Goal: Information Seeking & Learning: Check status

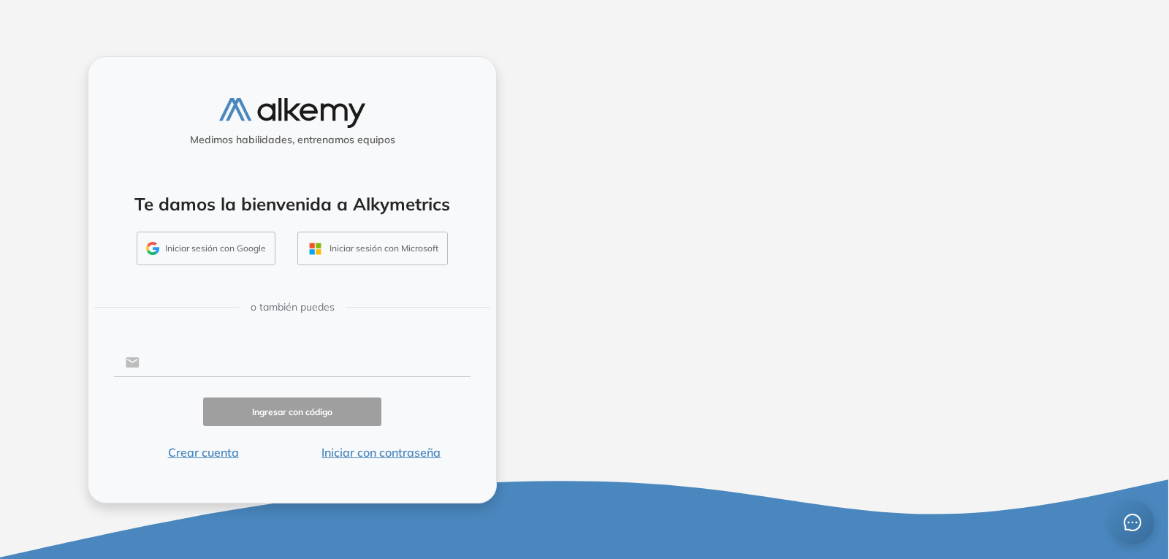
click at [280, 366] on input "text" at bounding box center [305, 362] width 331 height 28
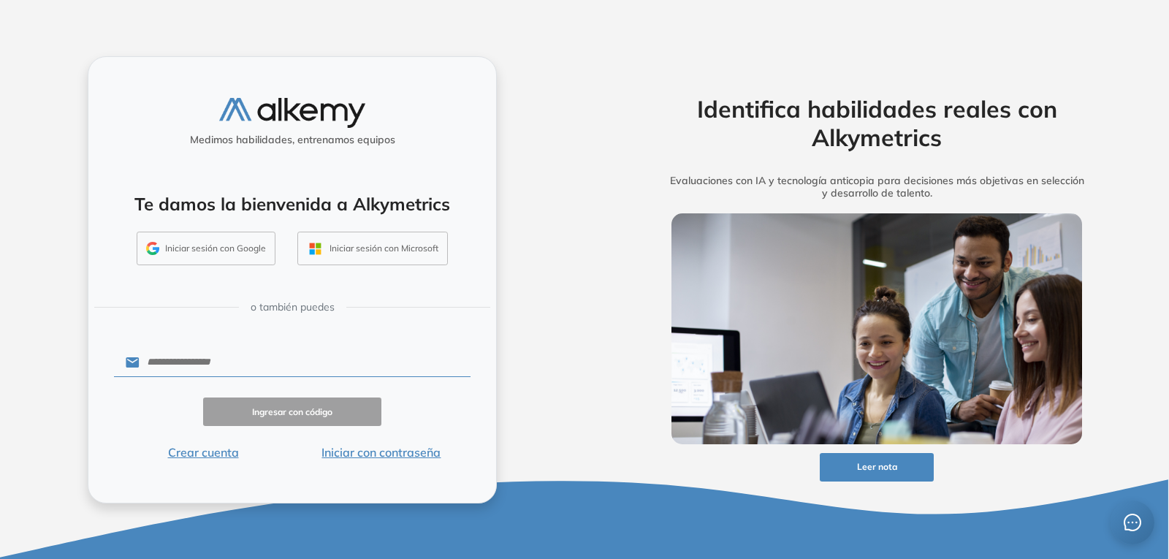
click at [472, 394] on div "Medimos habilidades, entrenamos equipos Te damos la bienvenida a Alkymetrics In…" at bounding box center [292, 279] width 409 height 447
click at [376, 451] on button "Iniciar con contraseña" at bounding box center [381, 452] width 178 height 18
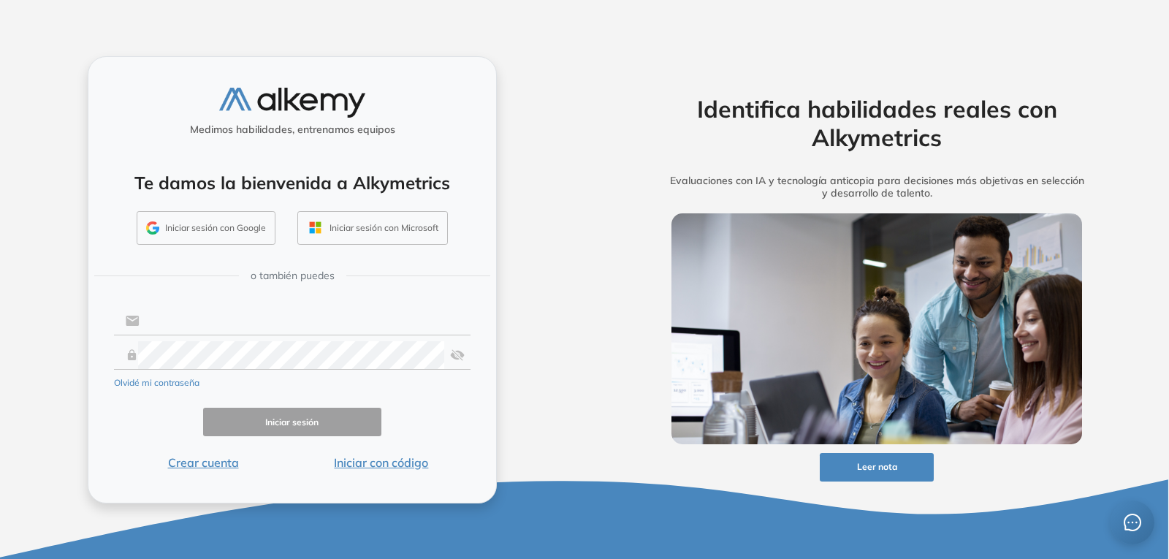
type input "**********"
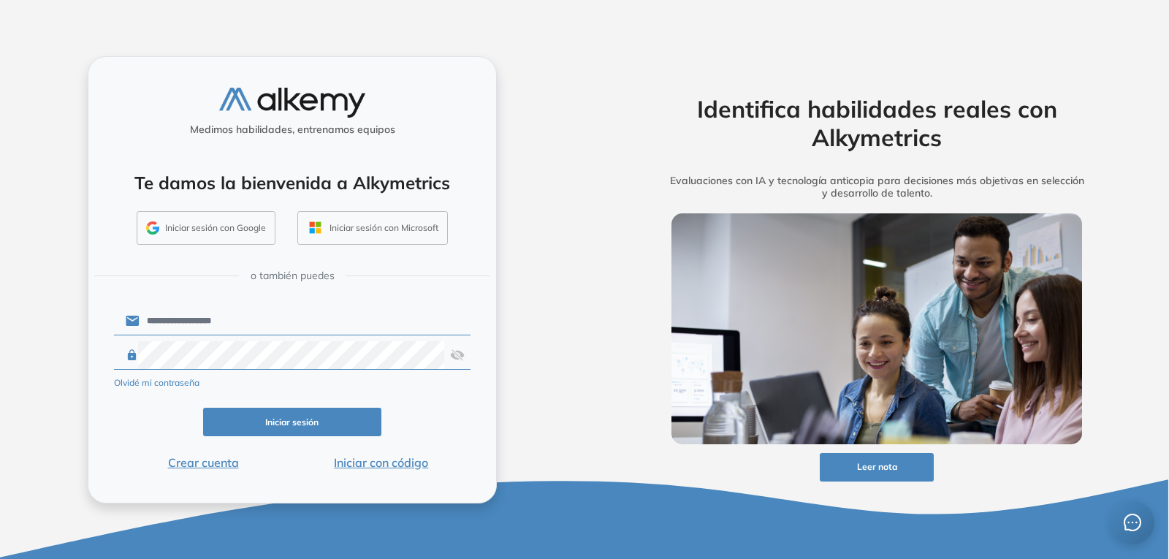
click at [249, 418] on button "Iniciar sesión" at bounding box center [292, 422] width 178 height 28
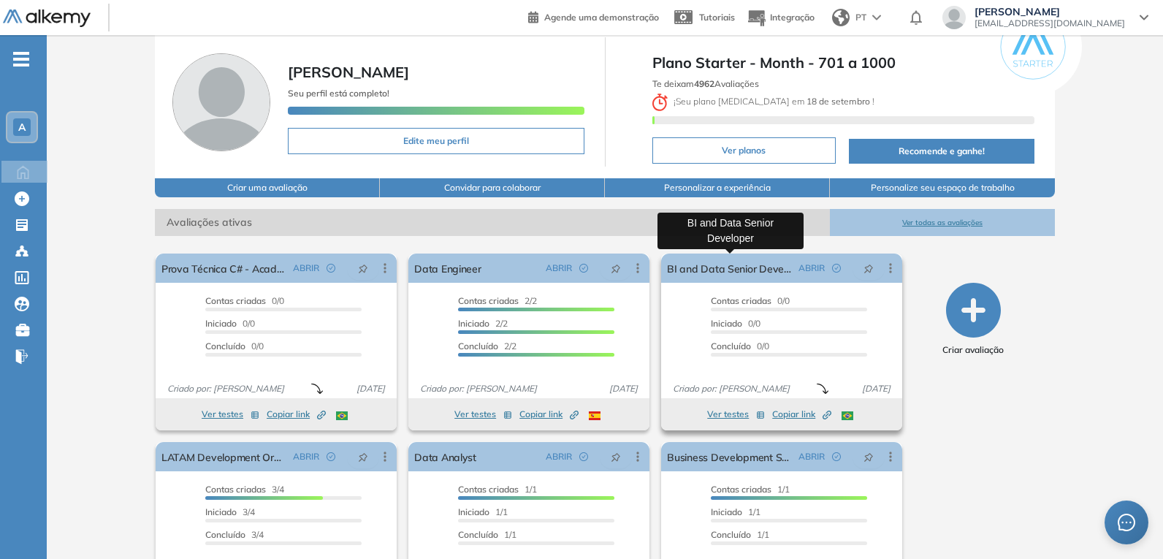
scroll to position [73, 0]
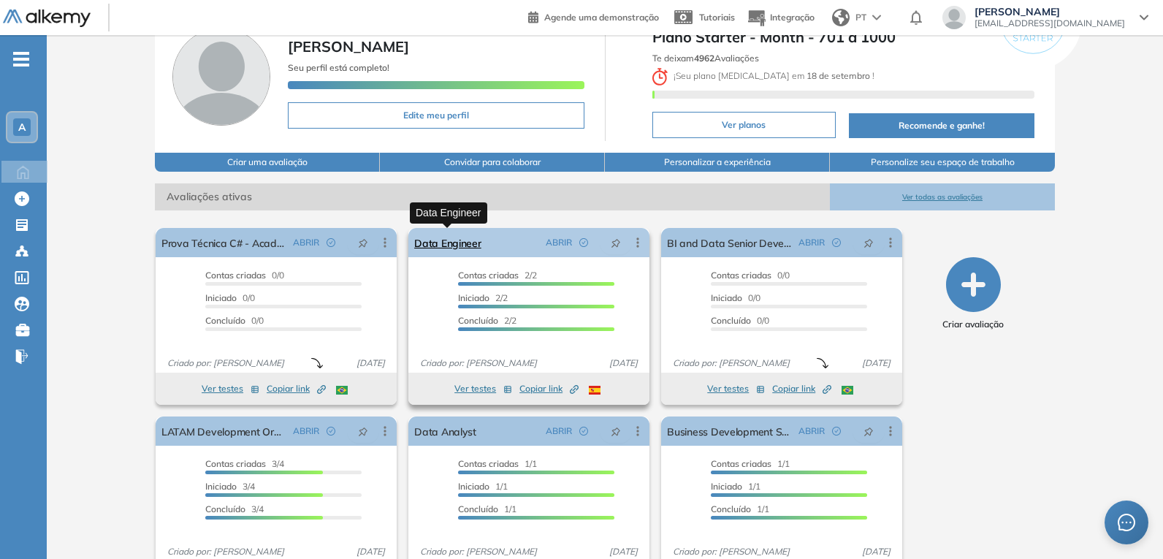
click at [440, 239] on link "Data Engineer" at bounding box center [447, 242] width 67 height 29
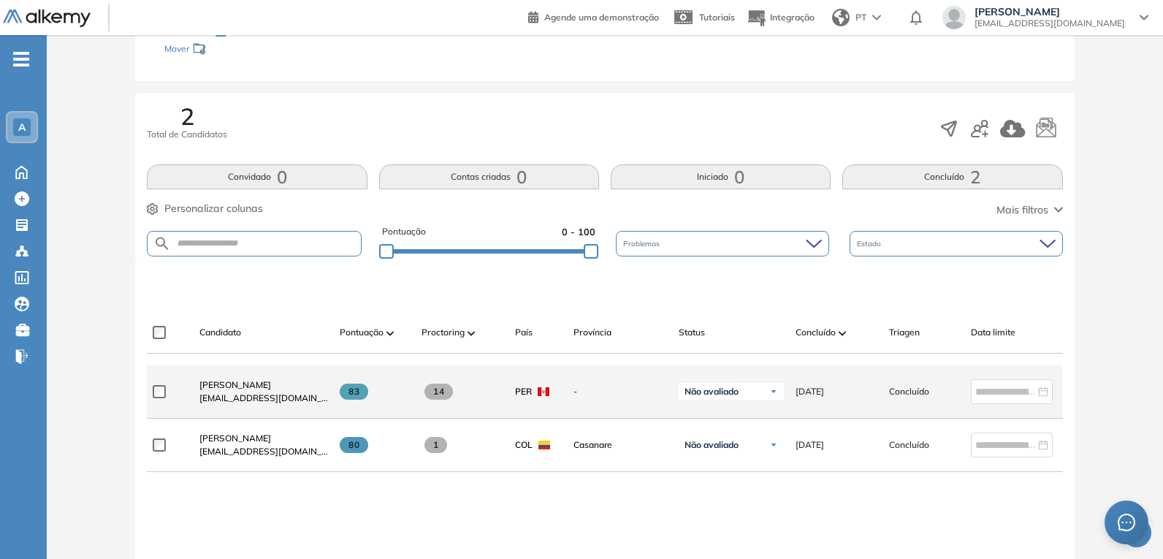
scroll to position [219, 0]
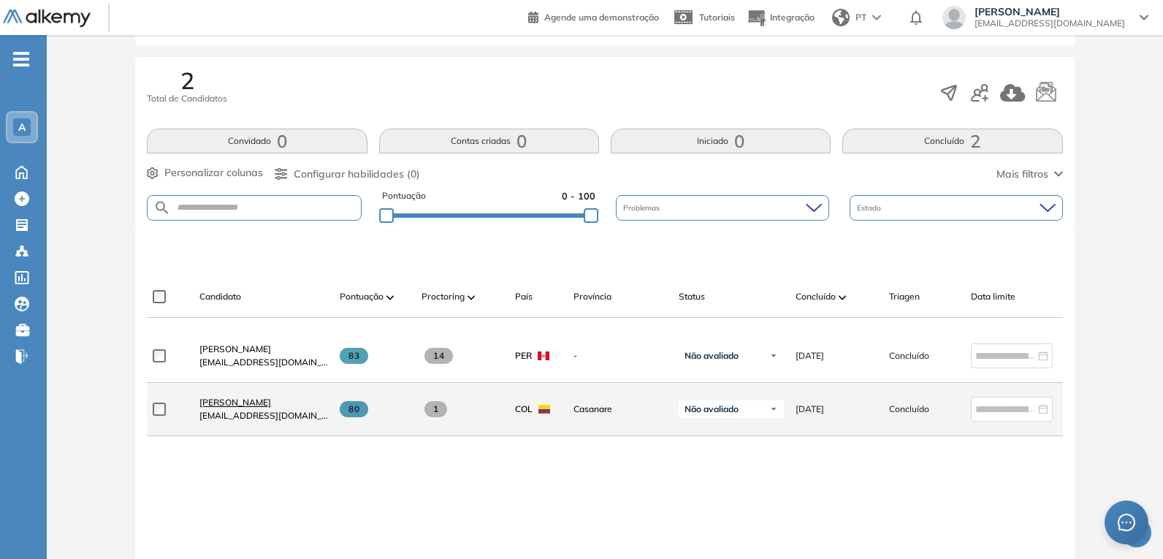
click at [254, 408] on span "[PERSON_NAME]" at bounding box center [235, 402] width 72 height 11
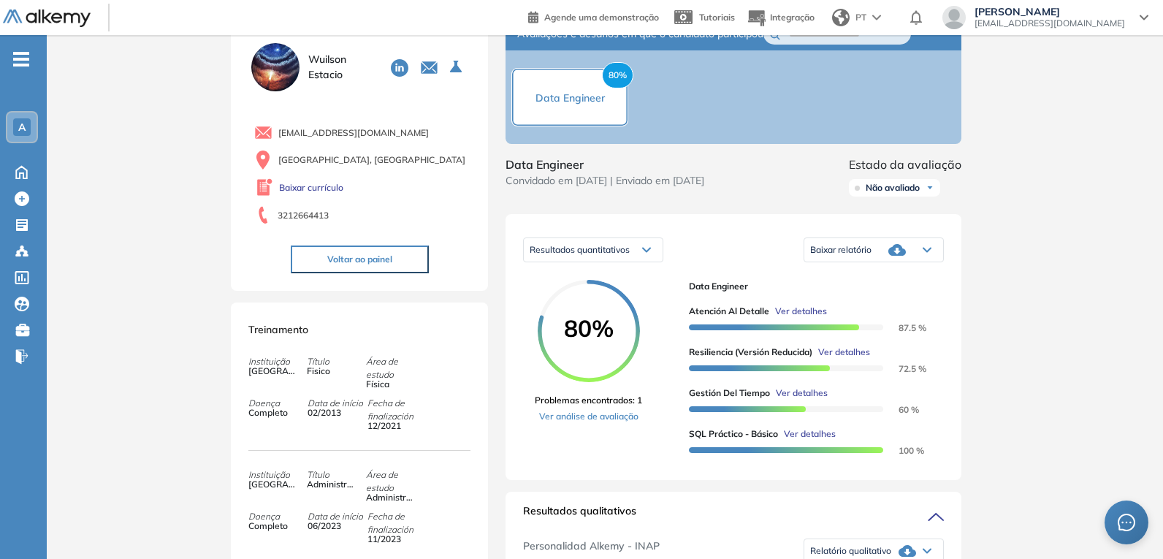
scroll to position [73, 0]
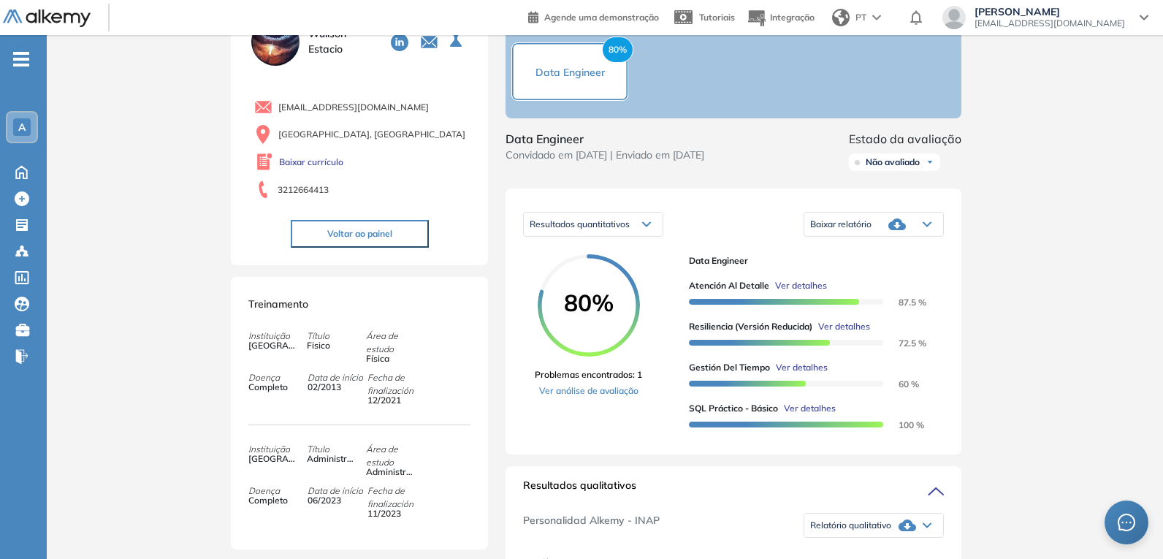
click at [925, 234] on div "Baixar relatório" at bounding box center [873, 224] width 139 height 29
click at [873, 258] on li "Baixar relatório completo" at bounding box center [858, 250] width 95 height 15
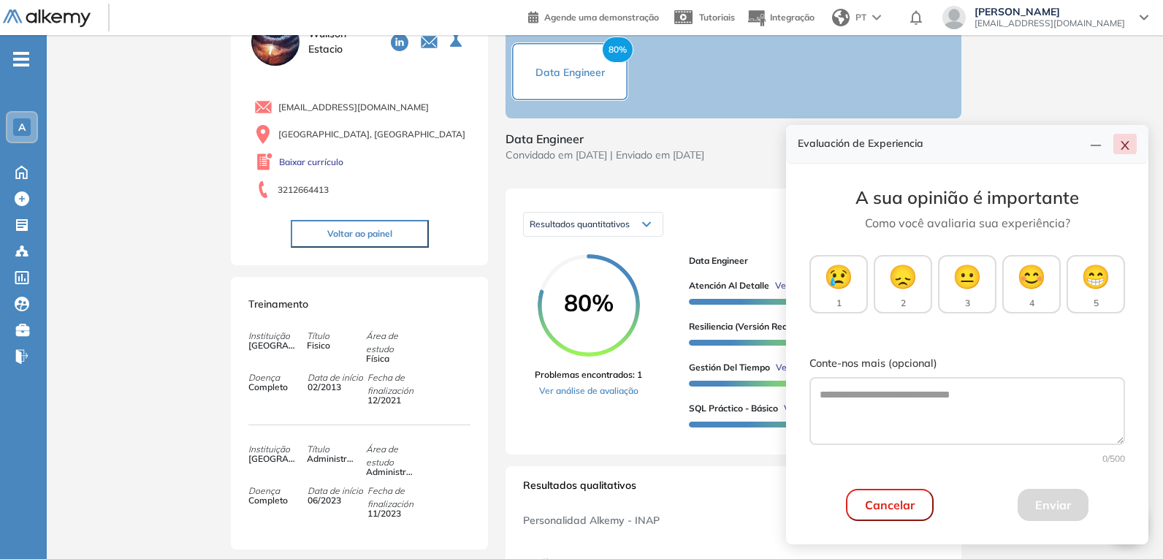
click at [1121, 147] on icon "close" at bounding box center [1125, 146] width 12 height 12
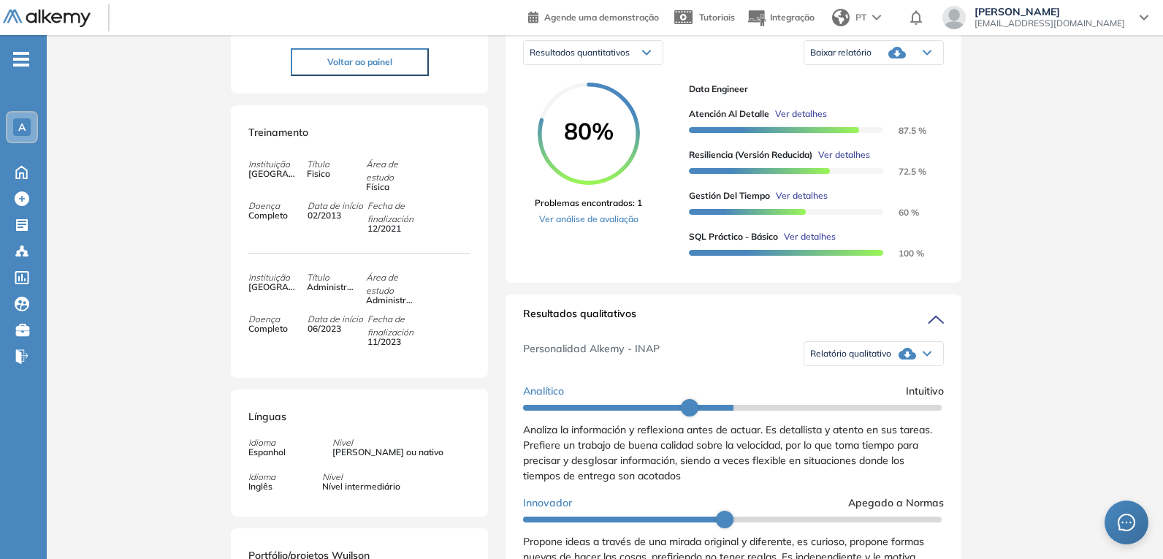
scroll to position [219, 0]
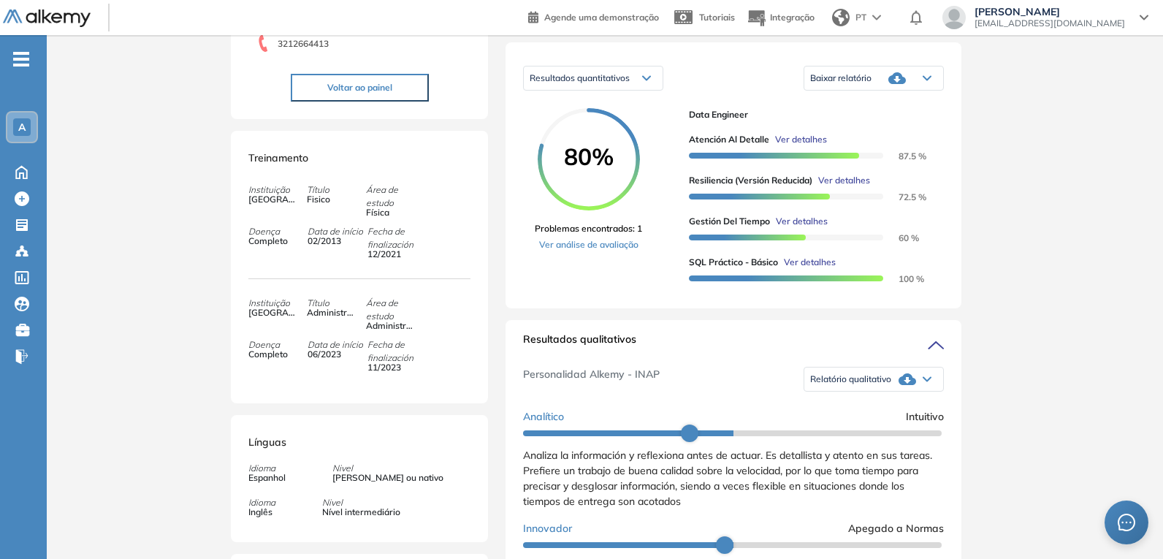
click at [920, 387] on div "Relatório qualitativo" at bounding box center [873, 379] width 139 height 29
click at [869, 438] on li "Relatório sem Afinidade AI" at bounding box center [861, 431] width 100 height 15
click at [590, 251] on link "Ver análise de avaliação" at bounding box center [588, 244] width 107 height 13
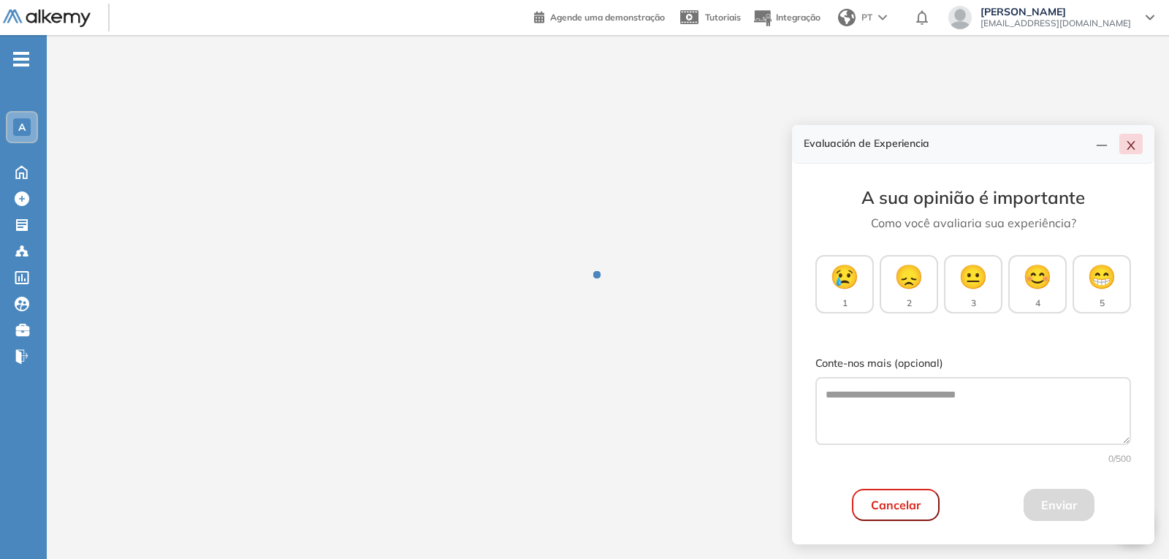
click at [1136, 142] on icon "close" at bounding box center [1131, 146] width 12 height 12
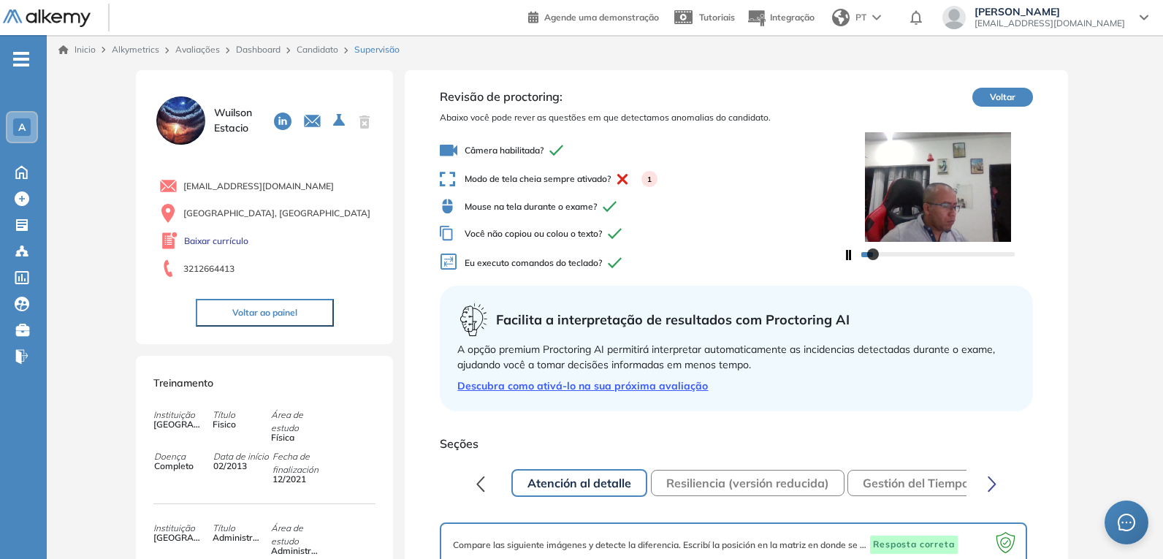
click at [758, 484] on button "Resiliencia (versión reducida)" at bounding box center [748, 483] width 194 height 26
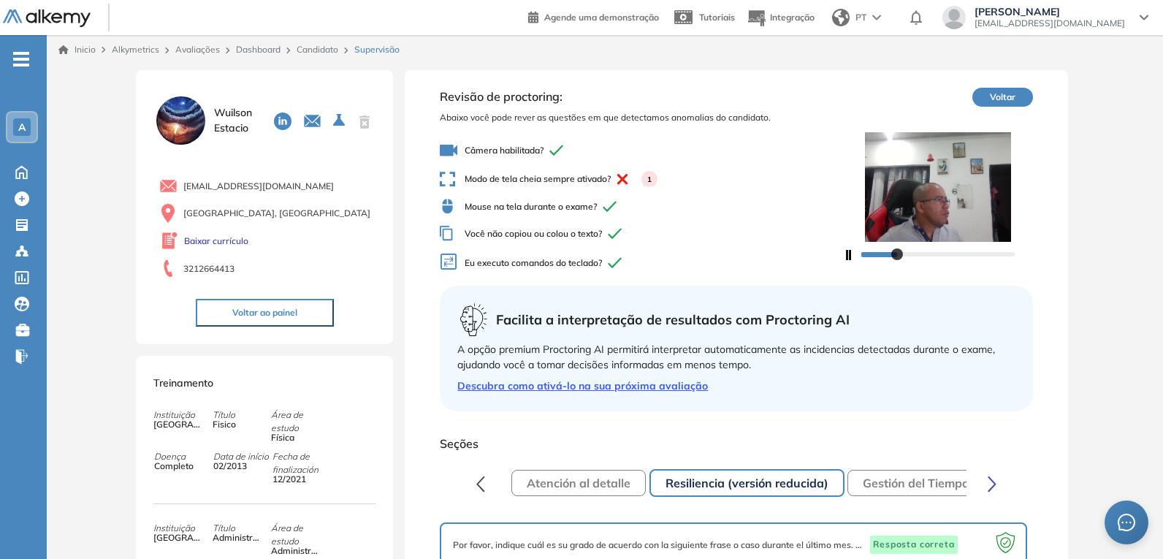
click at [482, 489] on icon "button" at bounding box center [480, 483] width 7 height 14
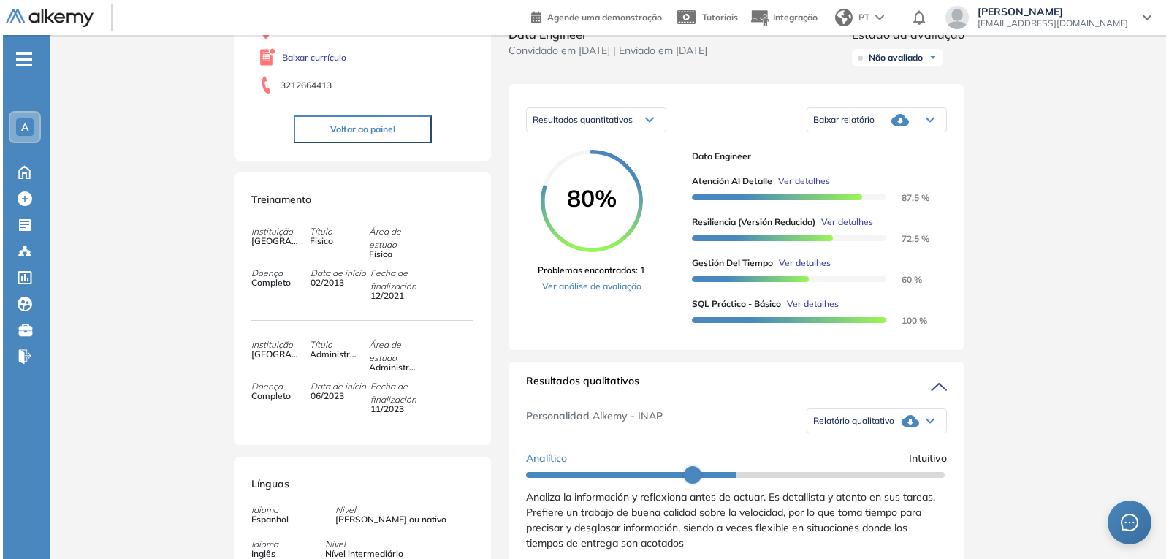
scroll to position [146, 0]
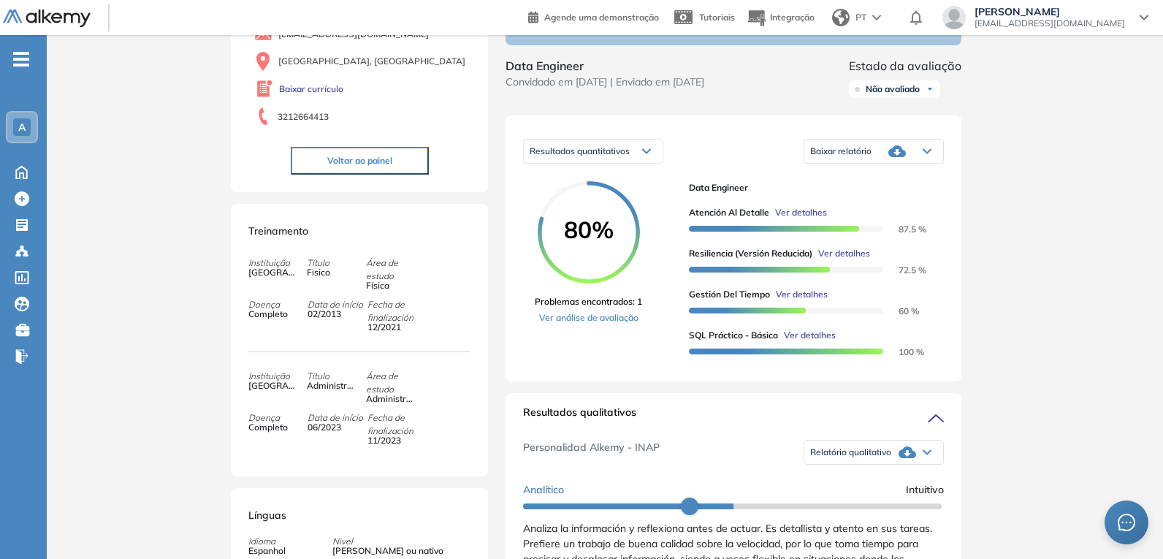
click at [808, 215] on span "Ver detalhes" at bounding box center [801, 212] width 52 height 13
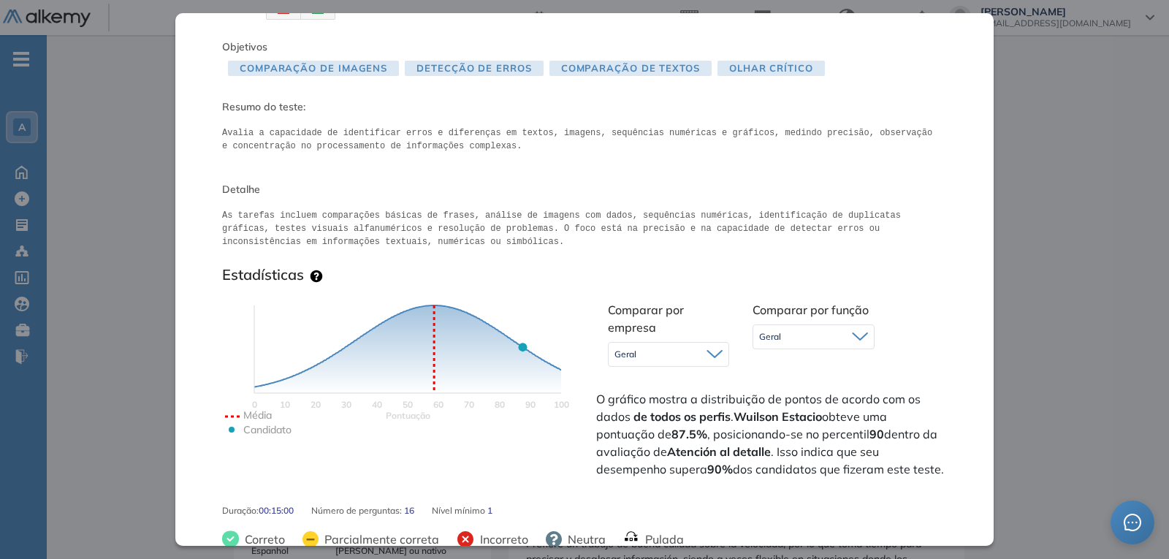
scroll to position [0, 0]
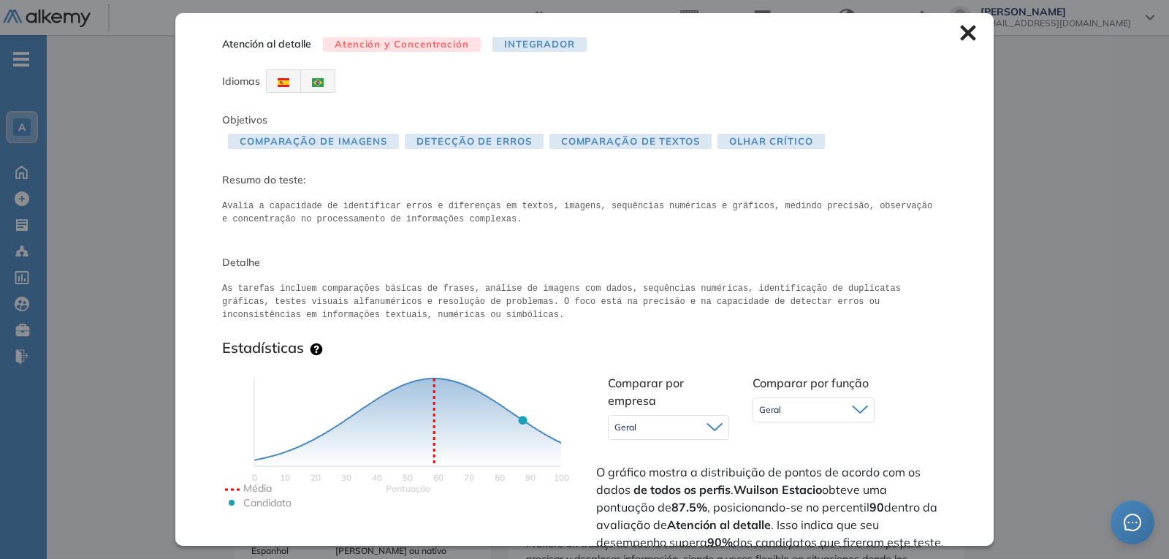
click at [960, 33] on icon at bounding box center [968, 33] width 16 height 16
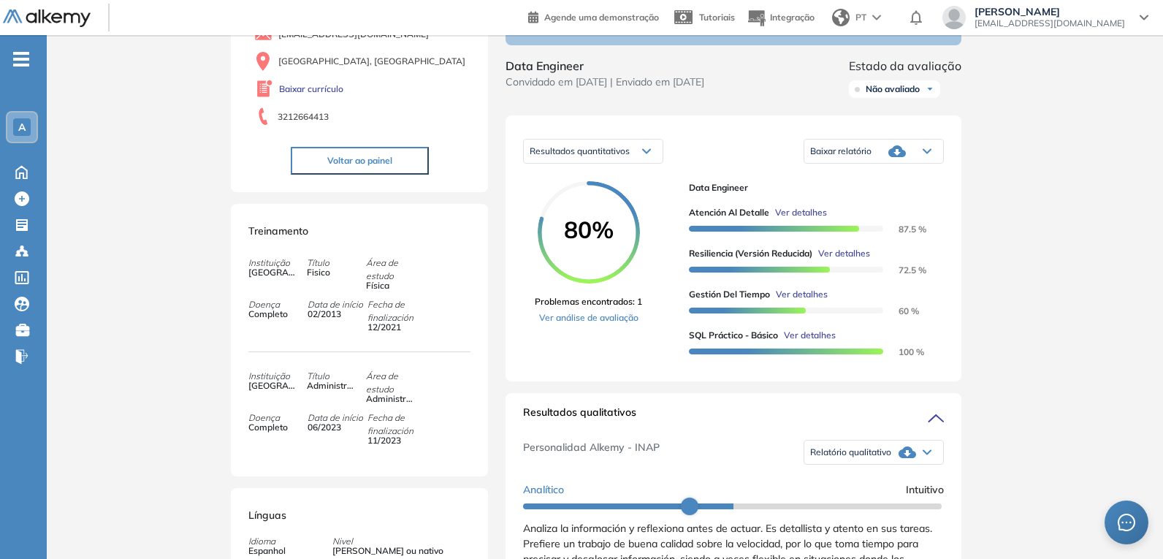
click at [850, 258] on span "Ver detalhes" at bounding box center [844, 253] width 52 height 13
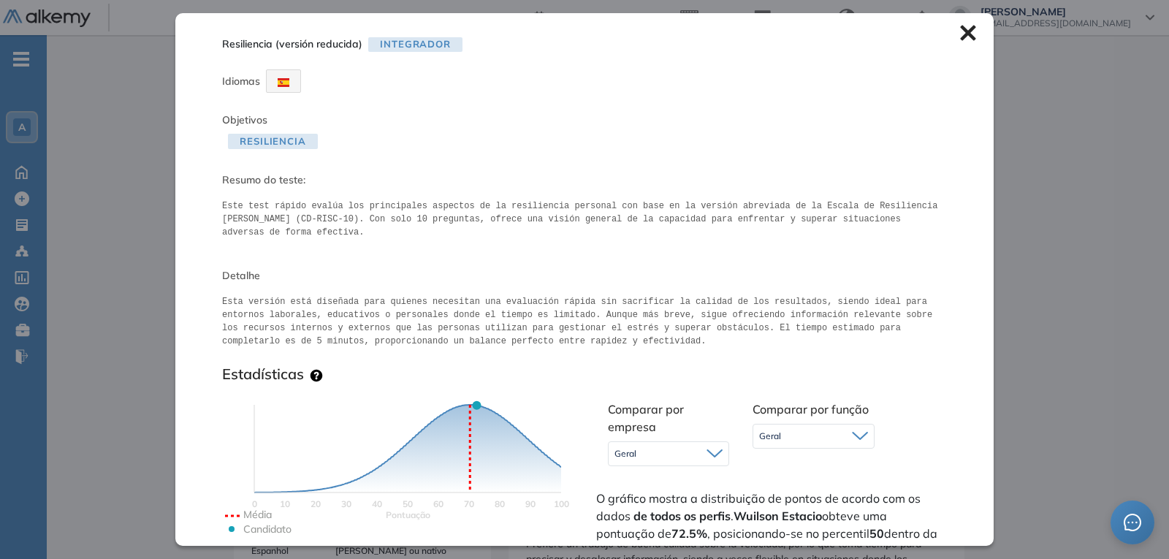
click at [960, 34] on icon at bounding box center [967, 33] width 15 height 15
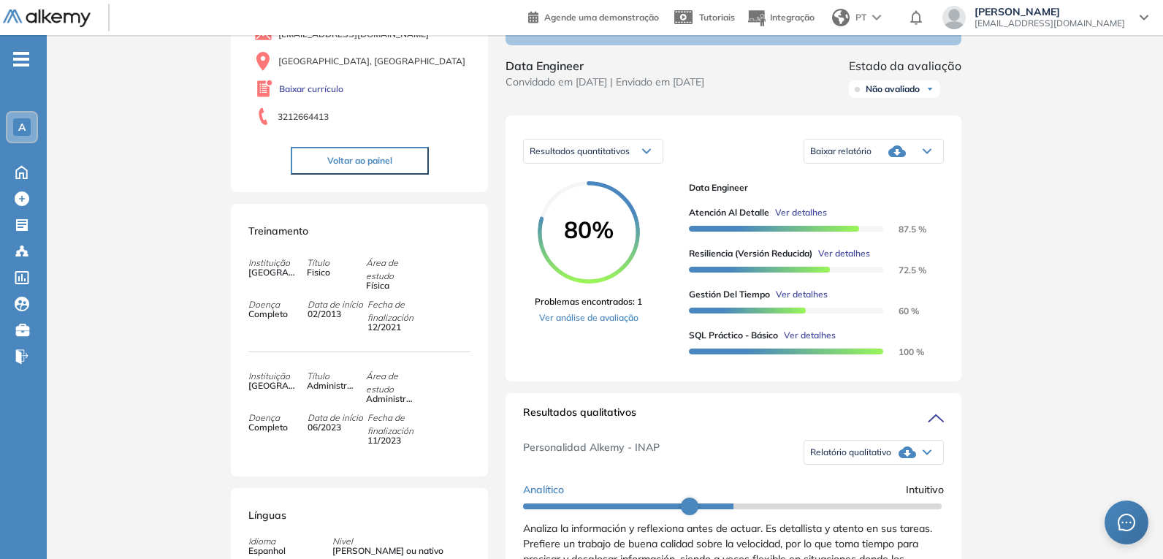
click at [815, 218] on span "Ver detalhes" at bounding box center [801, 212] width 52 height 13
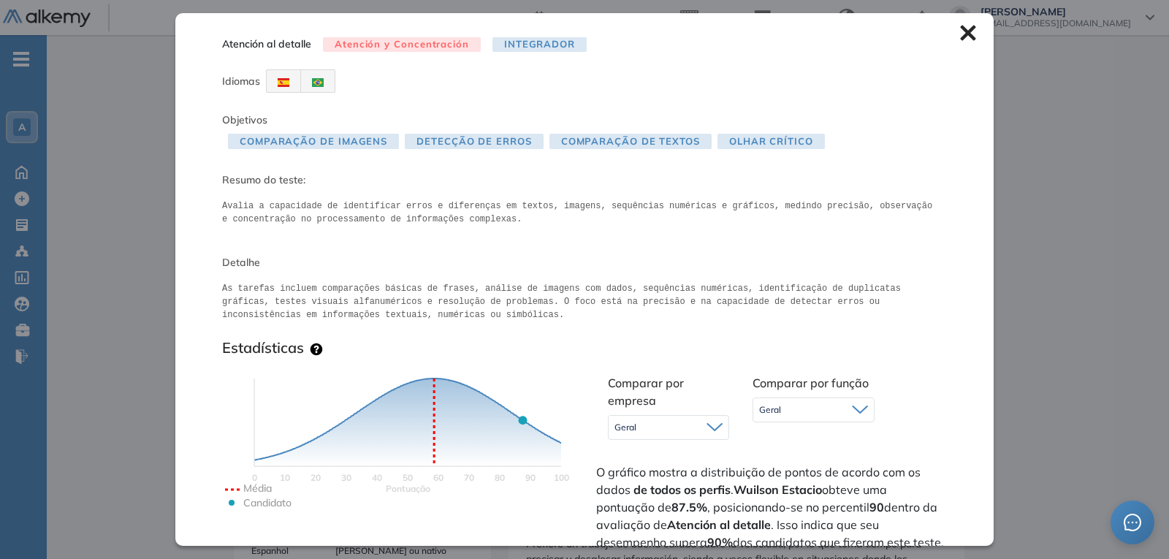
click at [960, 33] on icon at bounding box center [967, 33] width 15 height 15
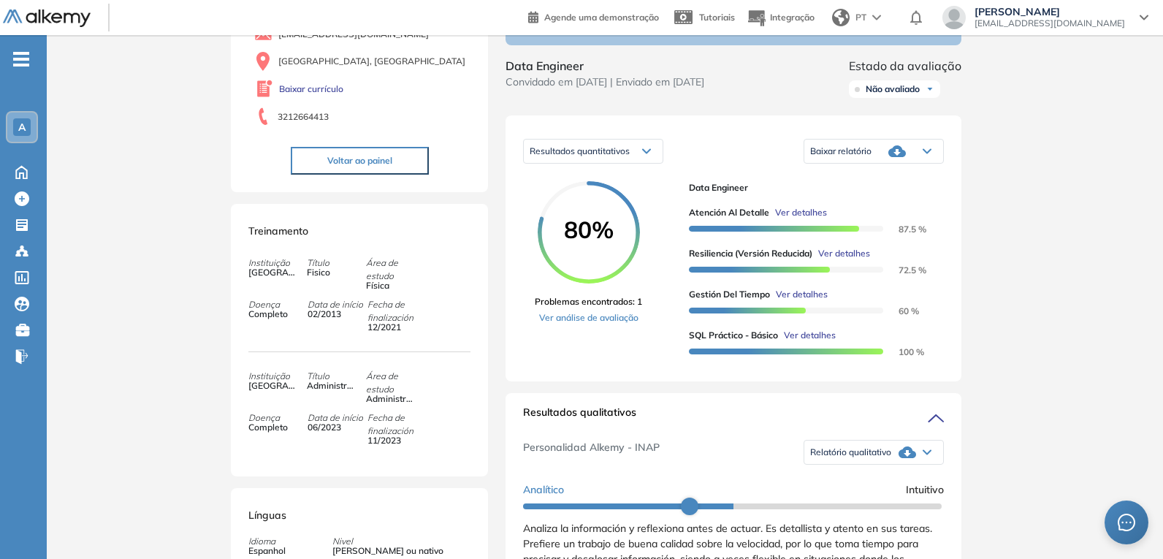
click at [809, 299] on span "Ver detalhes" at bounding box center [802, 294] width 52 height 13
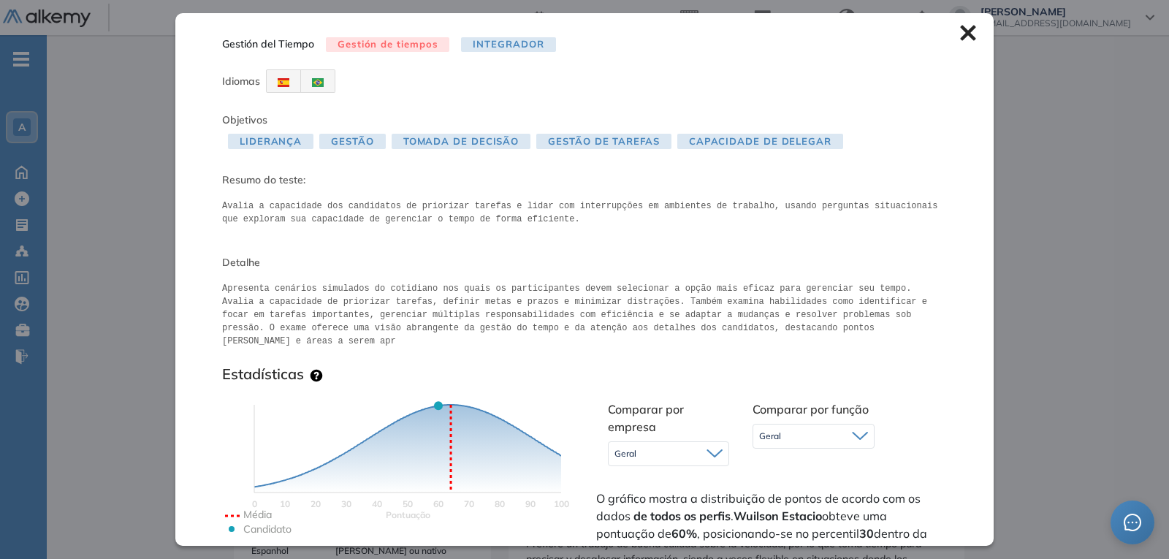
click at [960, 37] on icon at bounding box center [968, 33] width 16 height 16
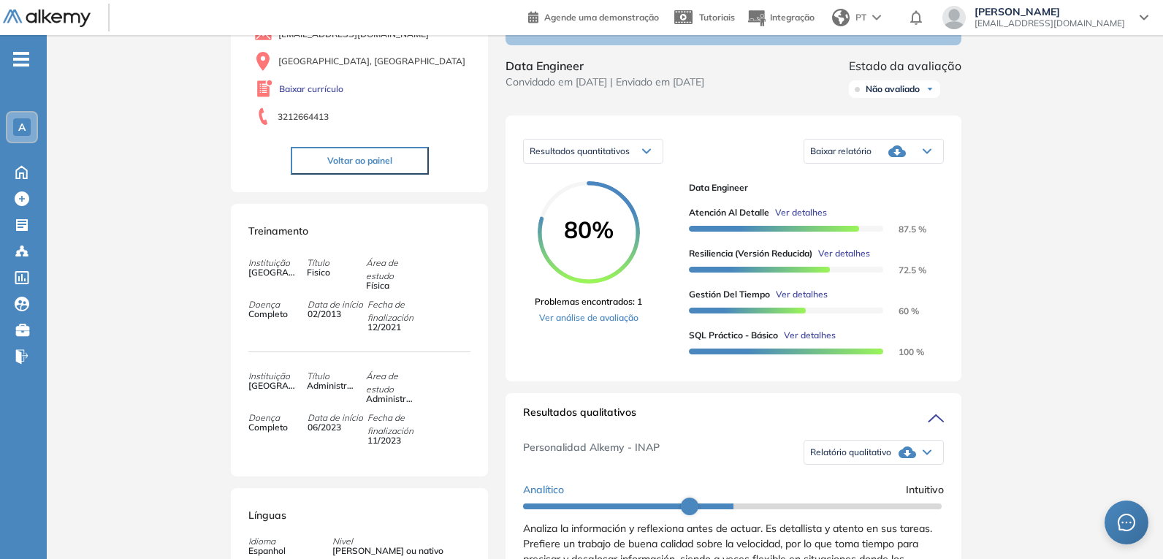
click at [841, 258] on span "Ver detalhes" at bounding box center [844, 253] width 52 height 13
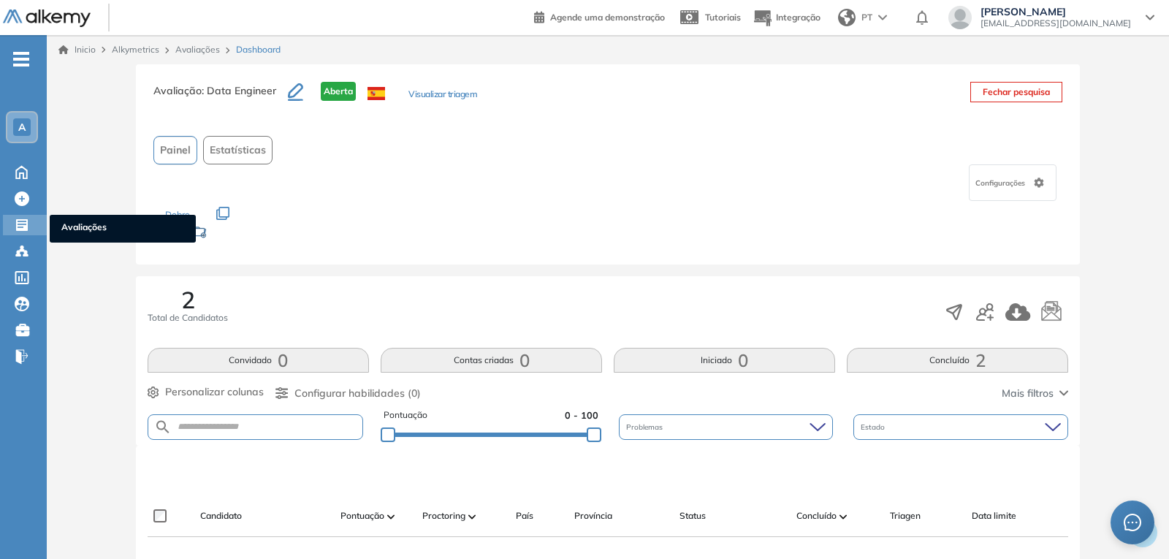
click at [25, 227] on icon at bounding box center [22, 225] width 12 height 12
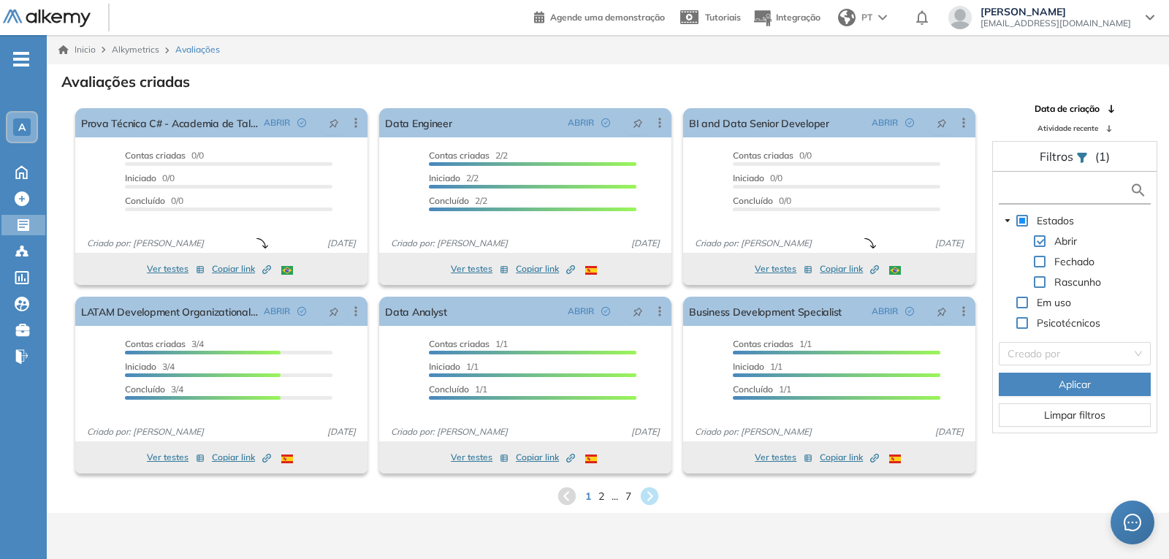
click at [1079, 191] on input "text" at bounding box center [1065, 190] width 127 height 15
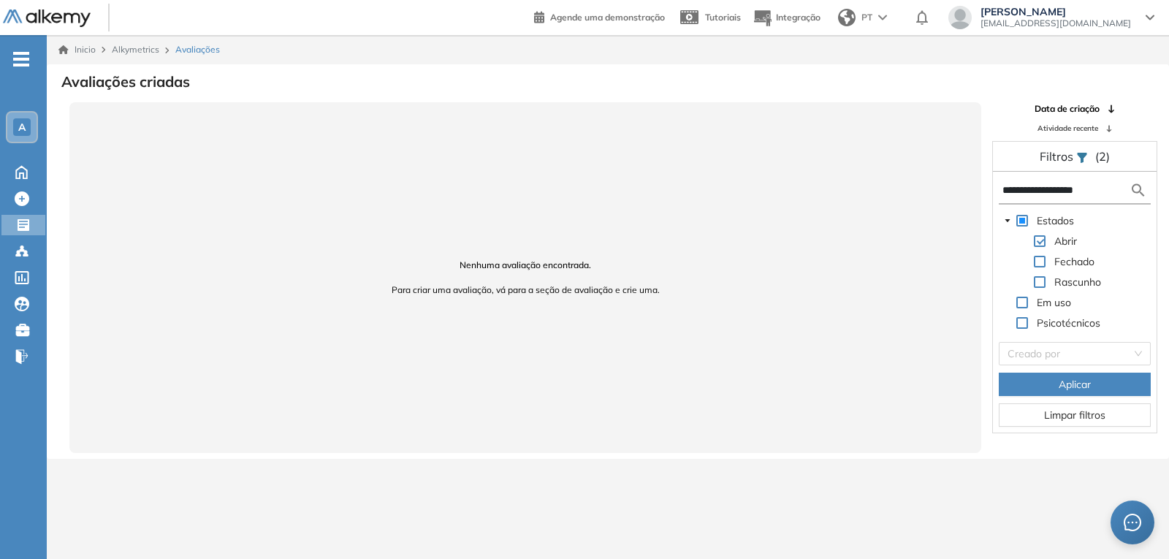
click at [1042, 262] on span at bounding box center [1040, 262] width 12 height 12
click at [1040, 243] on span at bounding box center [1040, 241] width 12 height 12
click at [1102, 191] on input "**********" at bounding box center [1065, 190] width 127 height 15
click at [1140, 188] on img at bounding box center [1138, 190] width 18 height 18
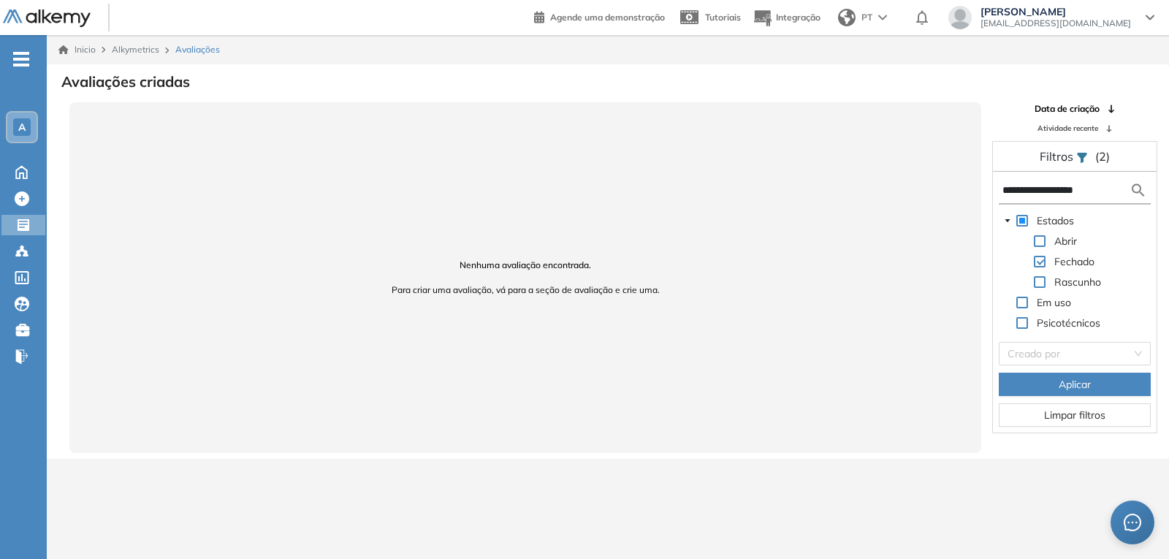
click at [1137, 191] on img at bounding box center [1138, 190] width 18 height 18
click at [1120, 188] on input "**********" at bounding box center [1065, 190] width 127 height 15
click at [1067, 186] on input "**********" at bounding box center [1065, 190] width 127 height 15
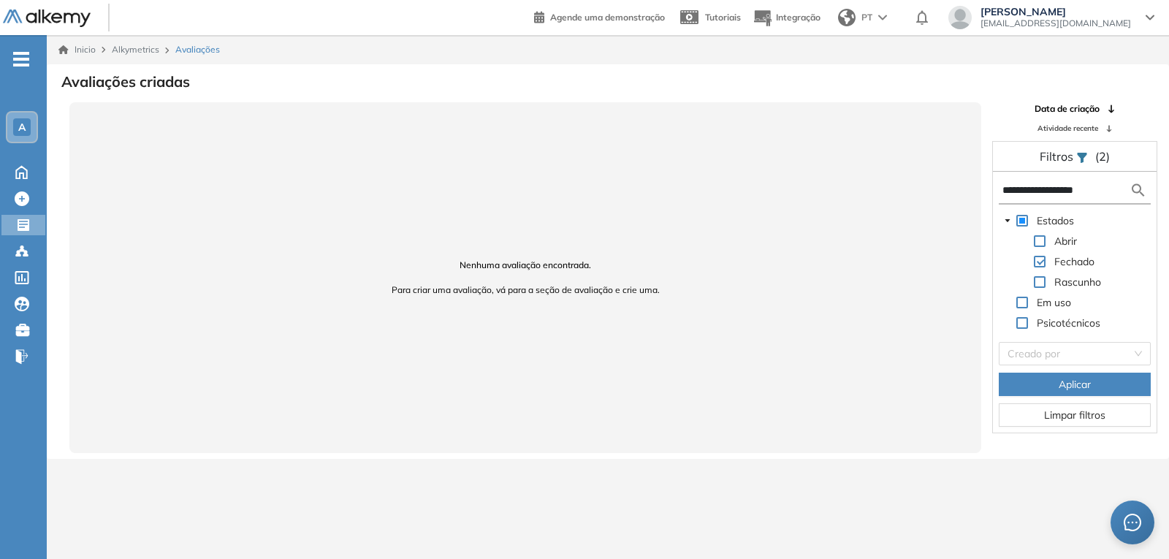
paste input "*****"
type input "**********"
click at [1135, 190] on img at bounding box center [1138, 190] width 18 height 18
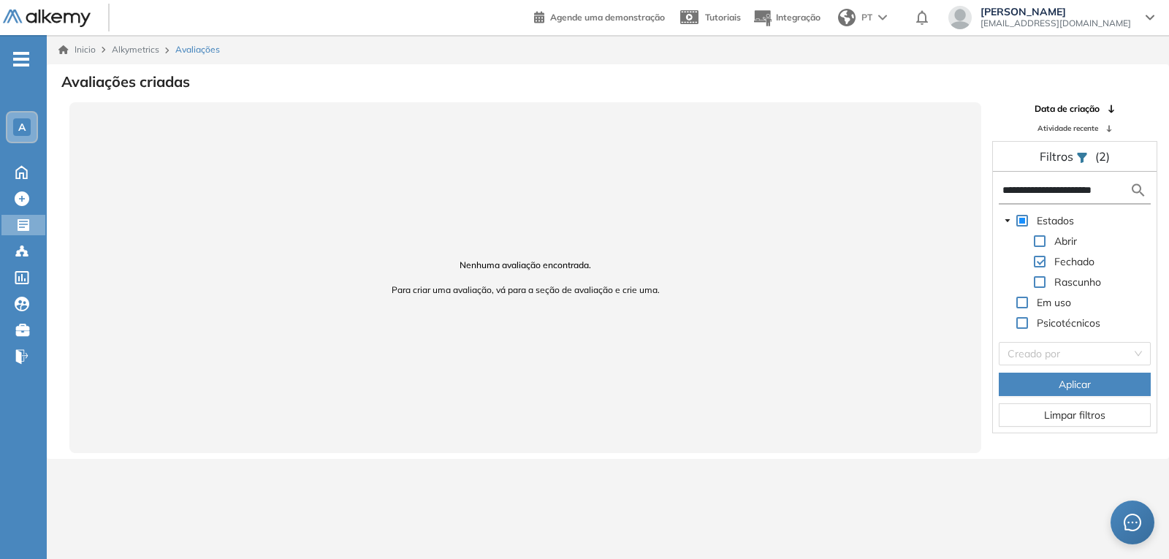
click at [1135, 188] on img at bounding box center [1138, 190] width 18 height 18
click at [16, 60] on span "-" at bounding box center [21, 58] width 16 height 12
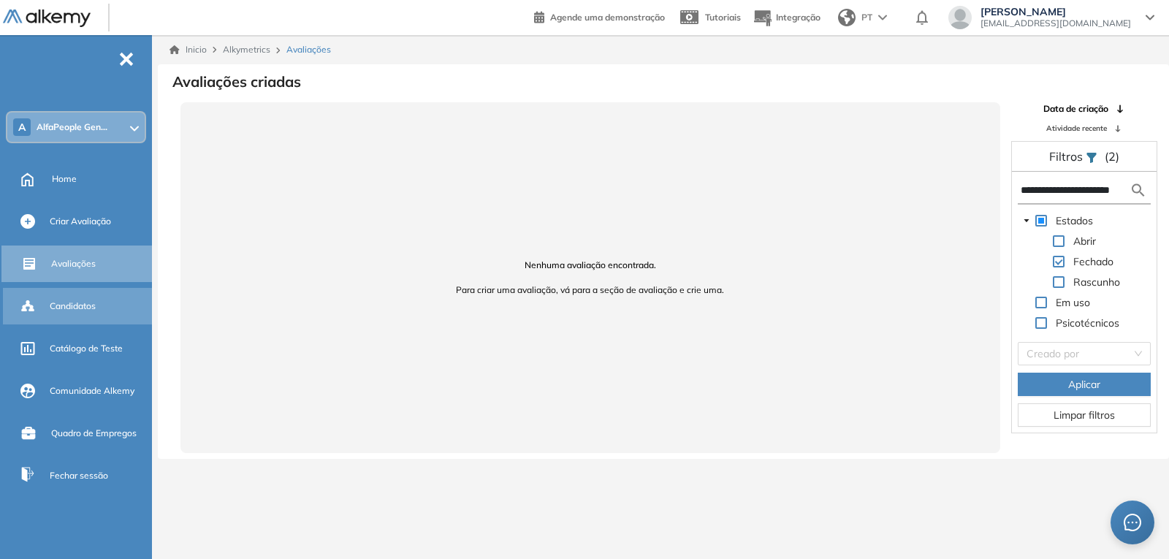
click at [96, 300] on span "Candidatos" at bounding box center [73, 306] width 46 height 13
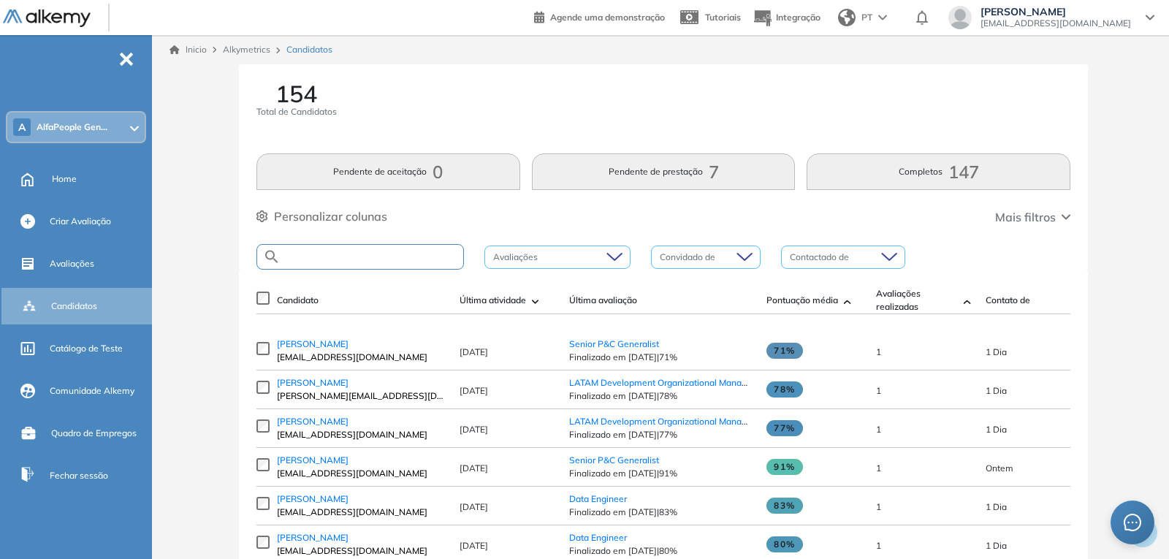
click at [432, 257] on input "text" at bounding box center [372, 256] width 183 height 11
paste input "**********"
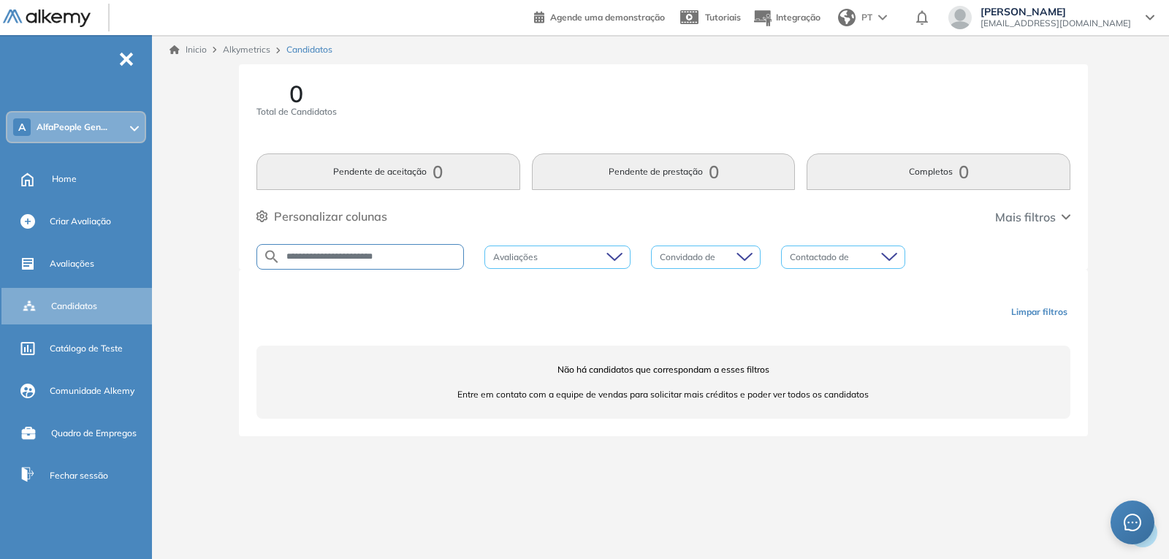
click at [425, 253] on input "**********" at bounding box center [372, 256] width 183 height 11
type input "*******"
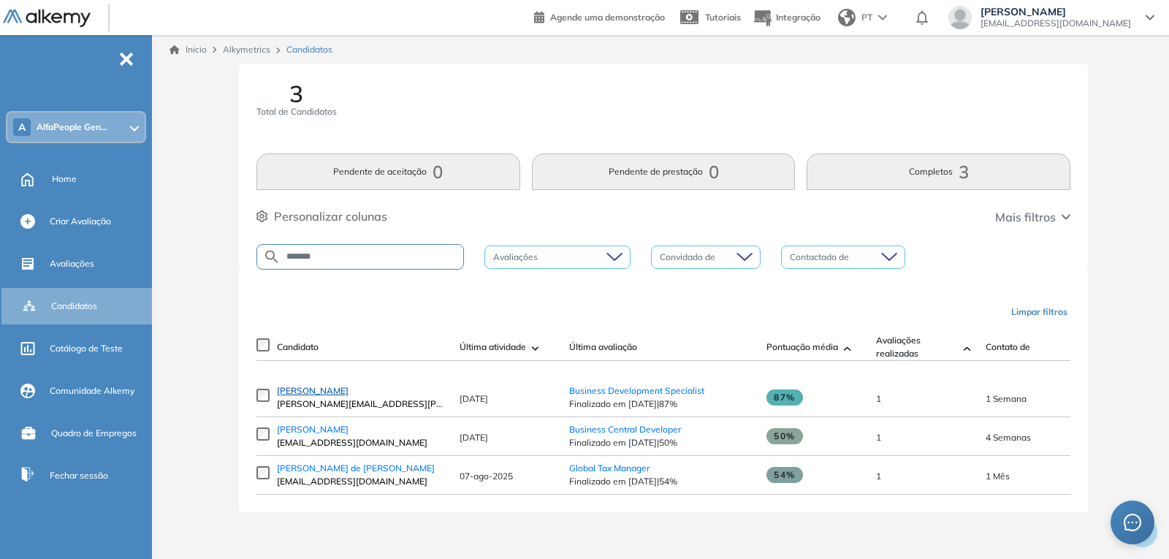
click at [326, 395] on span "[PERSON_NAME]" at bounding box center [313, 390] width 72 height 11
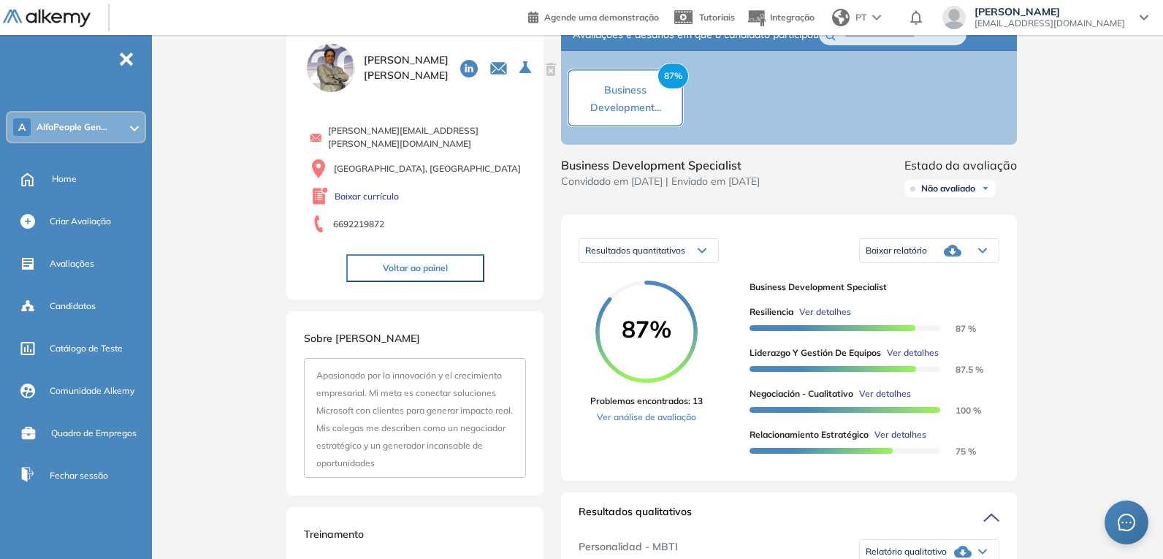
scroll to position [73, 0]
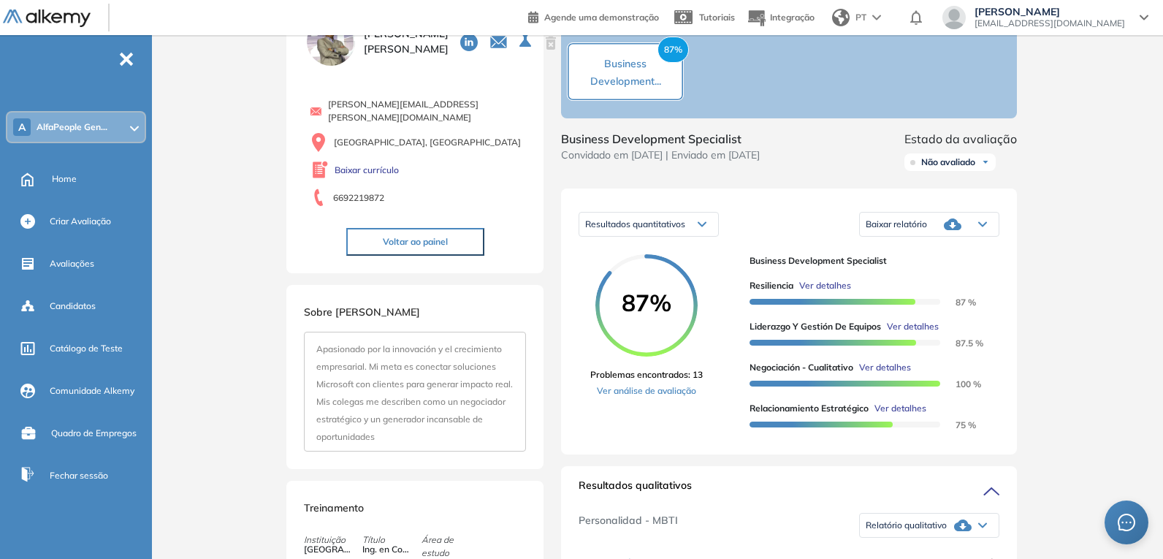
click at [829, 289] on span "Ver detalhes" at bounding box center [825, 285] width 52 height 13
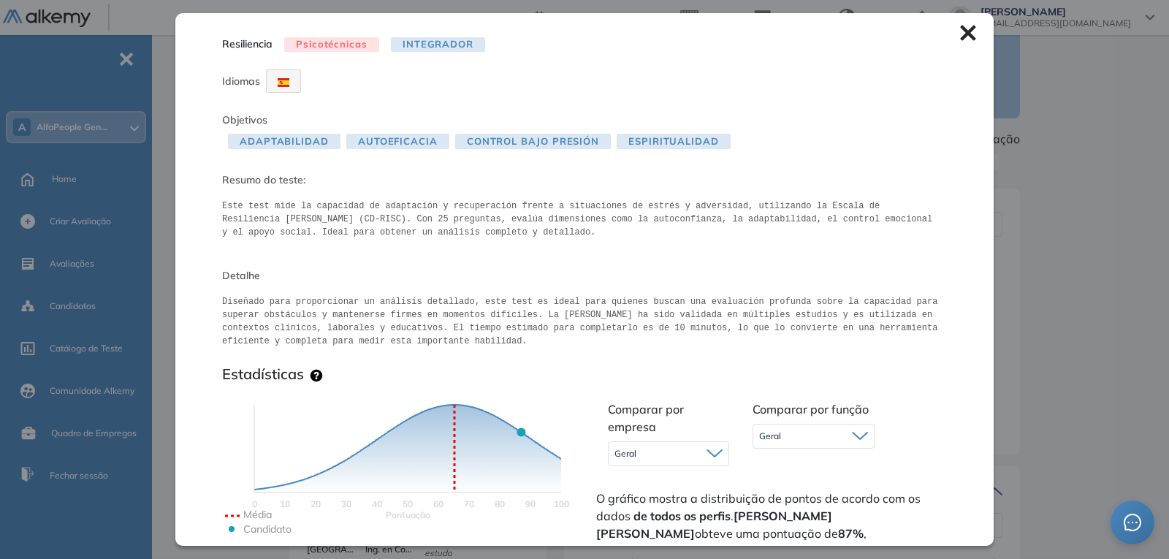
click at [960, 28] on icon at bounding box center [968, 33] width 16 height 16
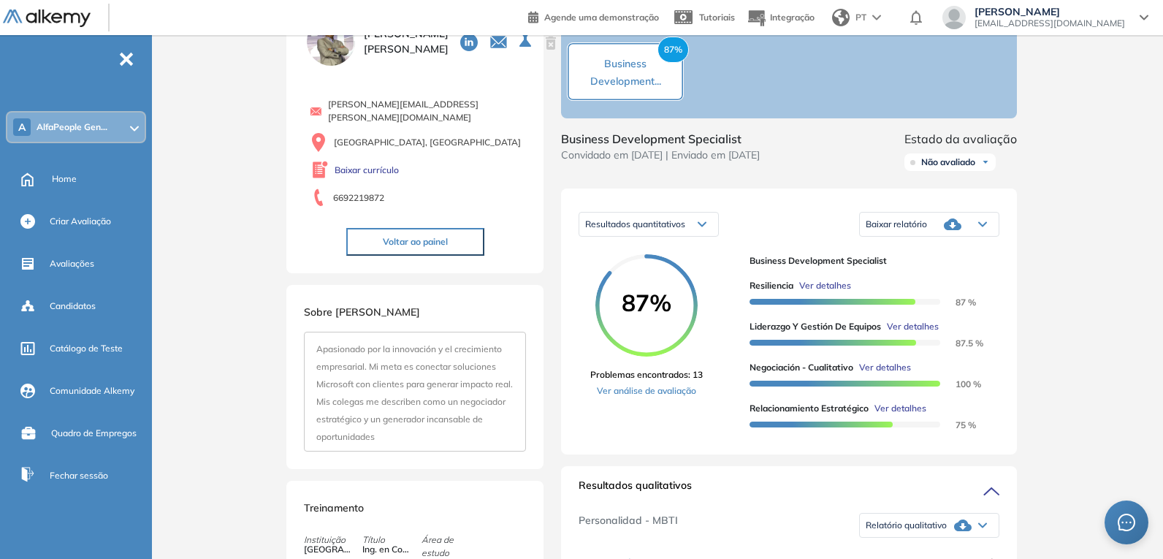
click at [837, 289] on span "Ver detalhes" at bounding box center [825, 285] width 52 height 13
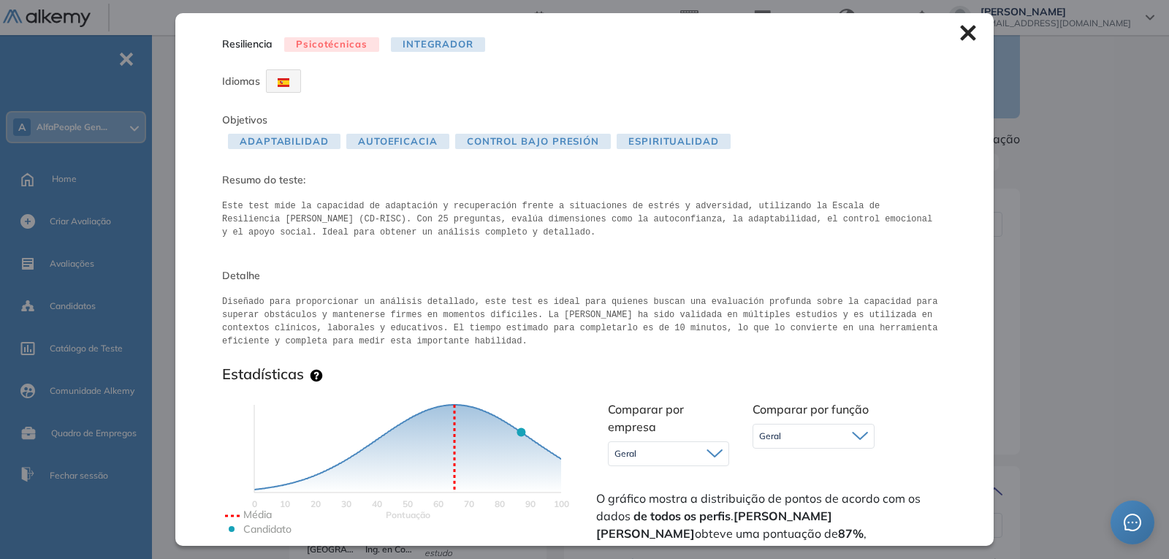
click at [961, 31] on icon at bounding box center [968, 33] width 16 height 16
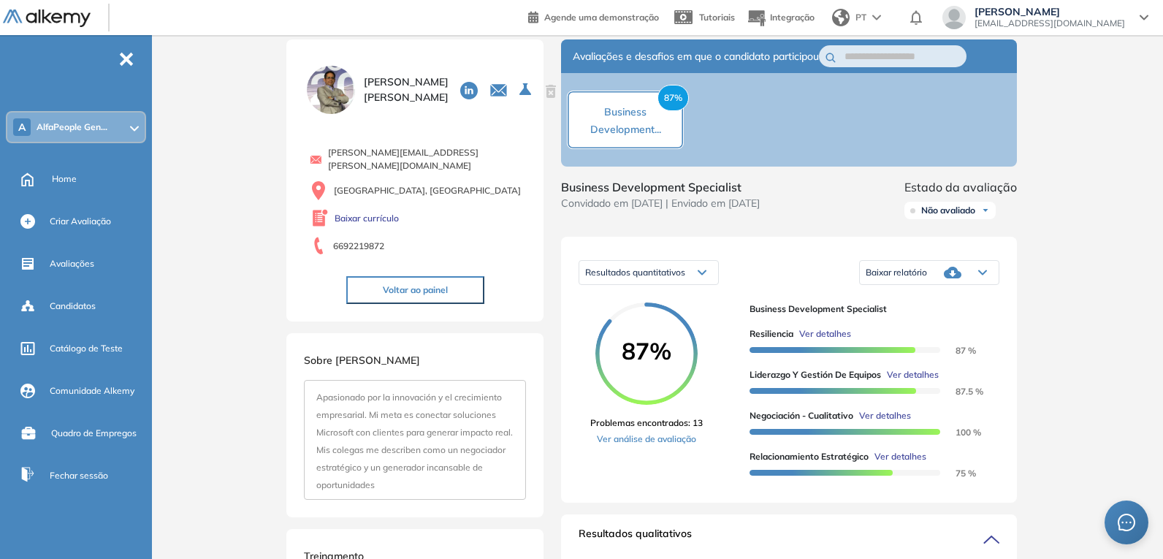
scroll to position [0, 0]
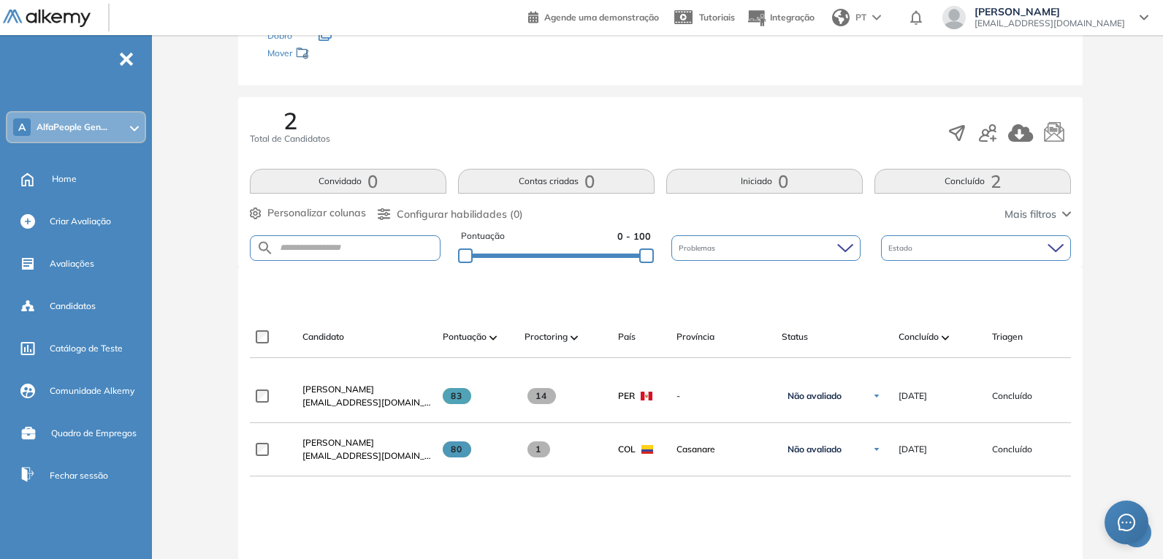
scroll to position [219, 0]
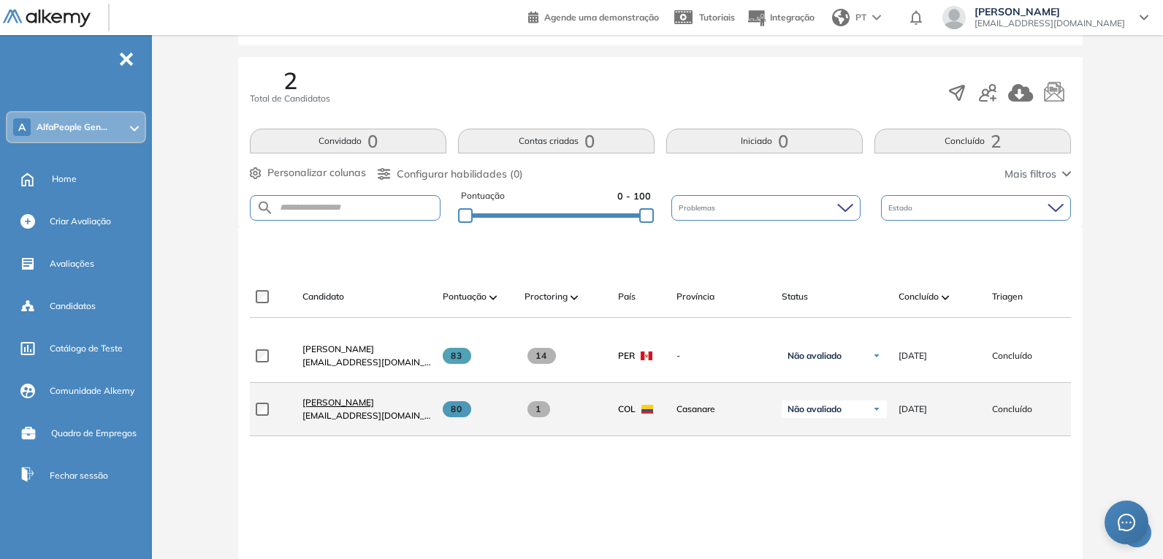
click at [335, 408] on span "[PERSON_NAME]" at bounding box center [338, 402] width 72 height 11
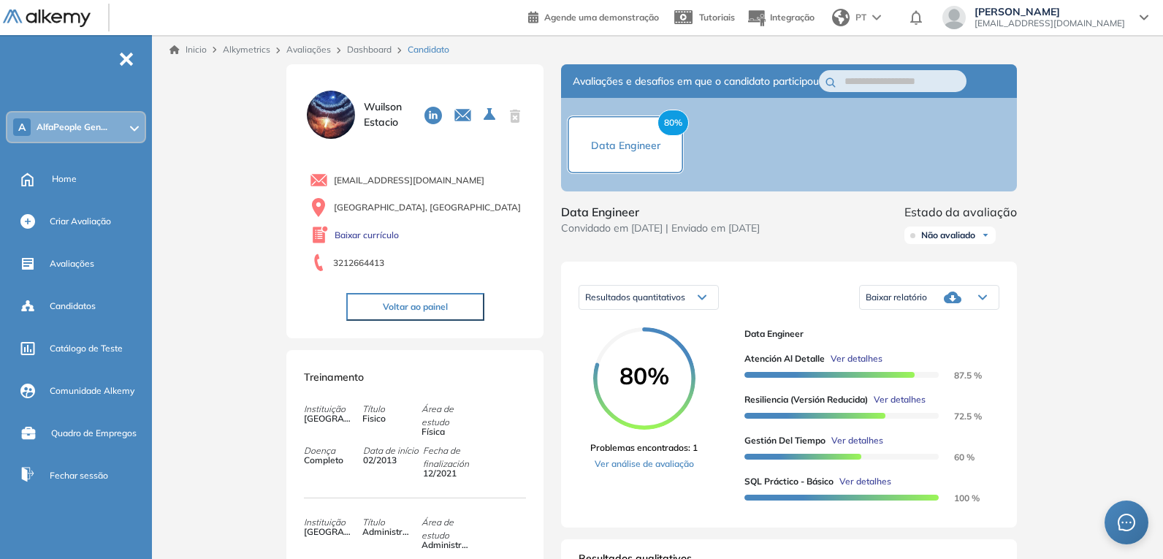
click at [858, 363] on span "Ver detalhes" at bounding box center [857, 358] width 52 height 13
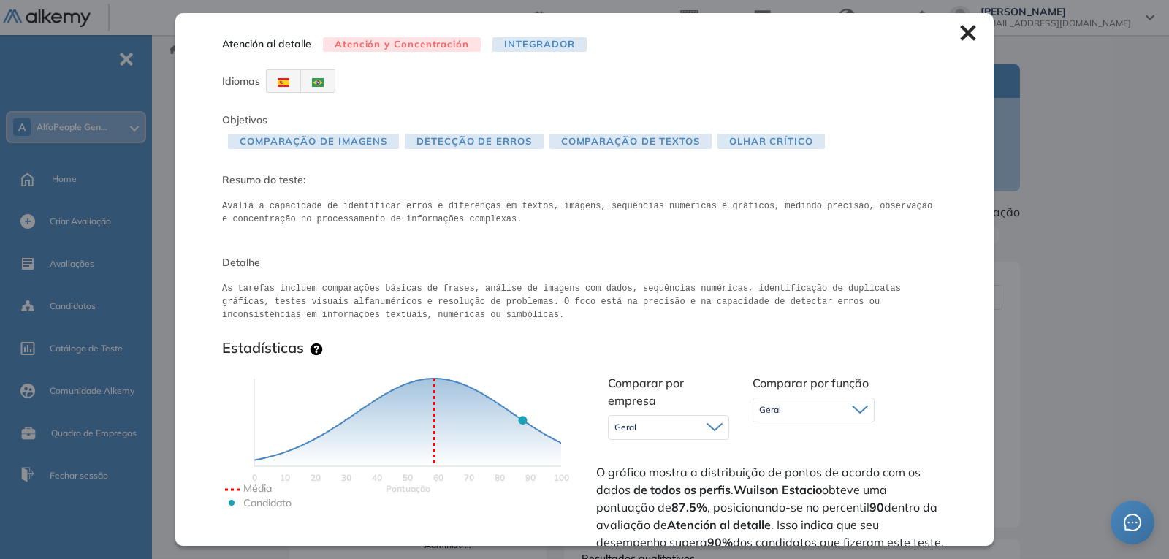
click at [962, 30] on icon at bounding box center [967, 33] width 15 height 15
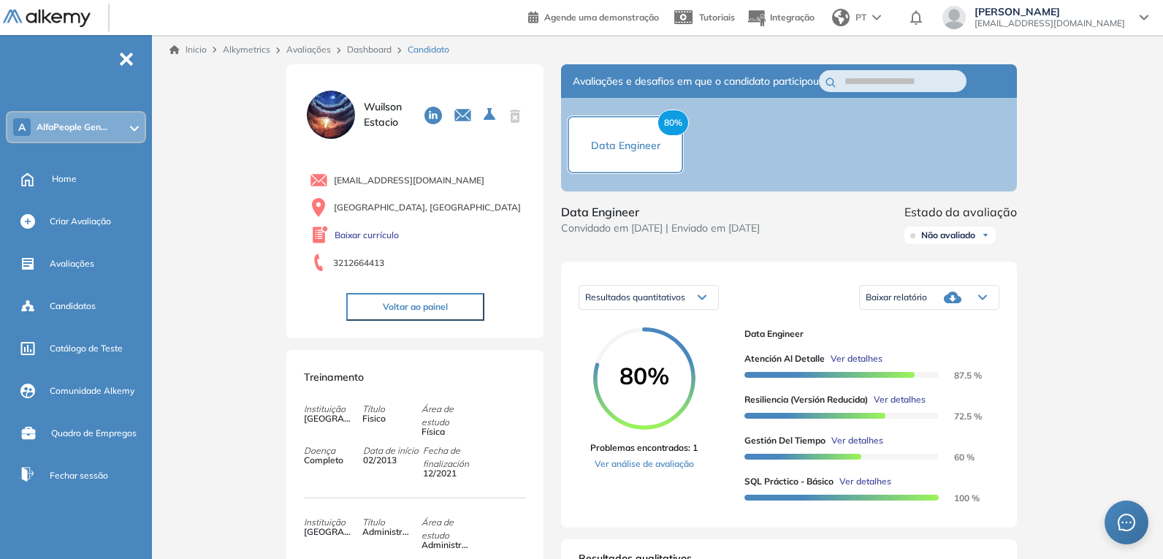
click at [896, 401] on span "Ver detalhes" at bounding box center [900, 399] width 52 height 13
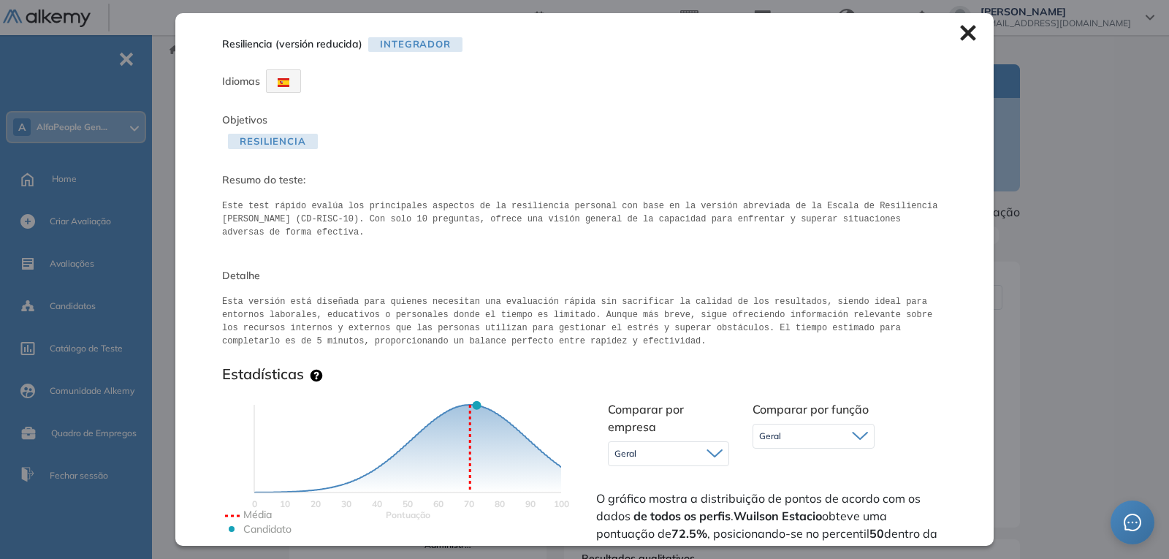
click at [961, 31] on icon at bounding box center [968, 33] width 16 height 16
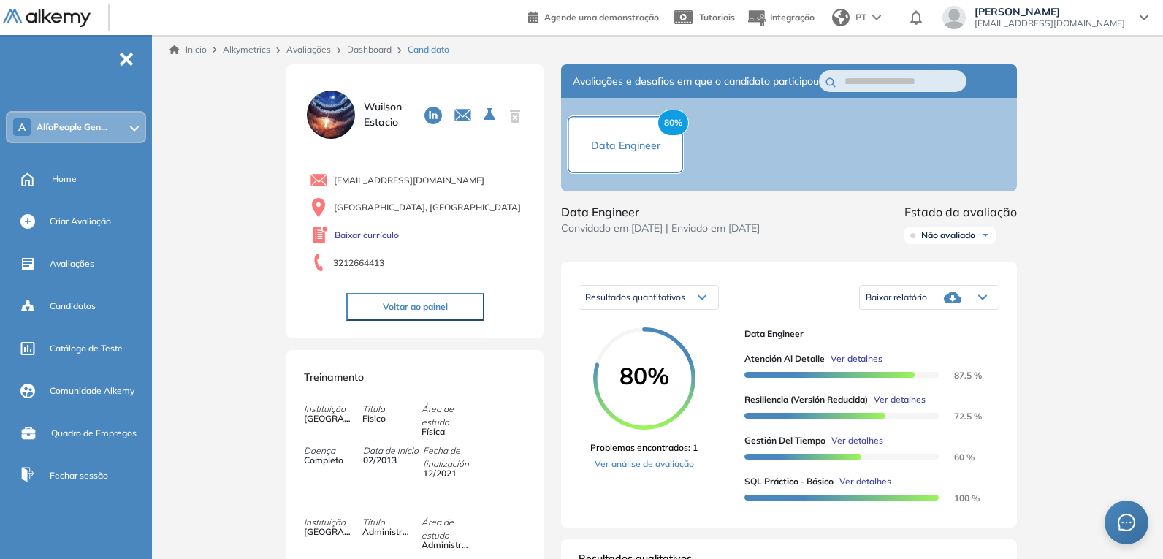
click at [870, 484] on span "Ver detalhes" at bounding box center [865, 481] width 52 height 13
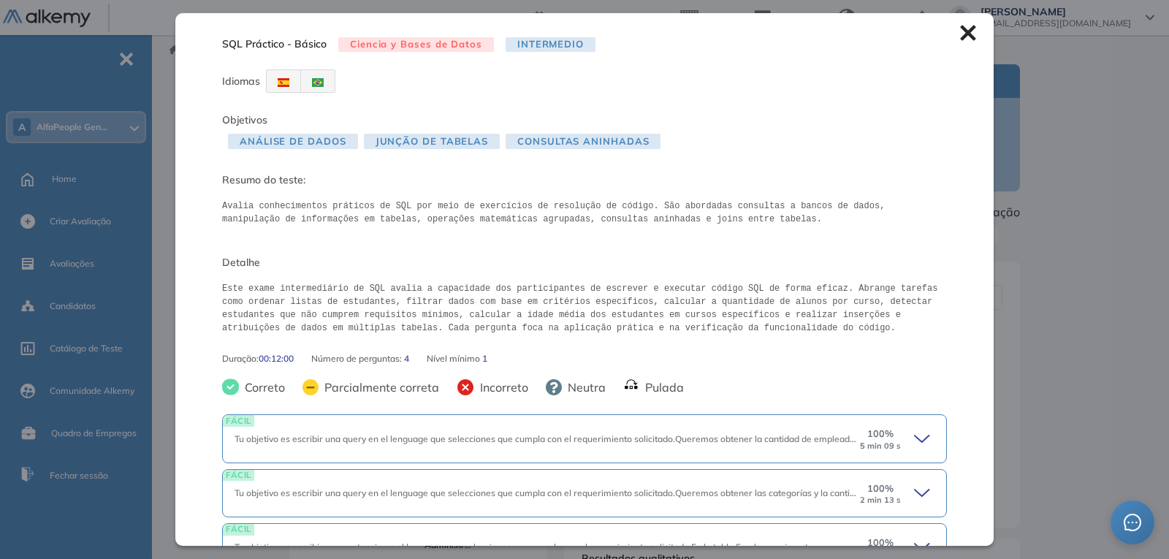
click at [960, 36] on icon at bounding box center [967, 33] width 15 height 15
